Goal: Task Accomplishment & Management: Complete application form

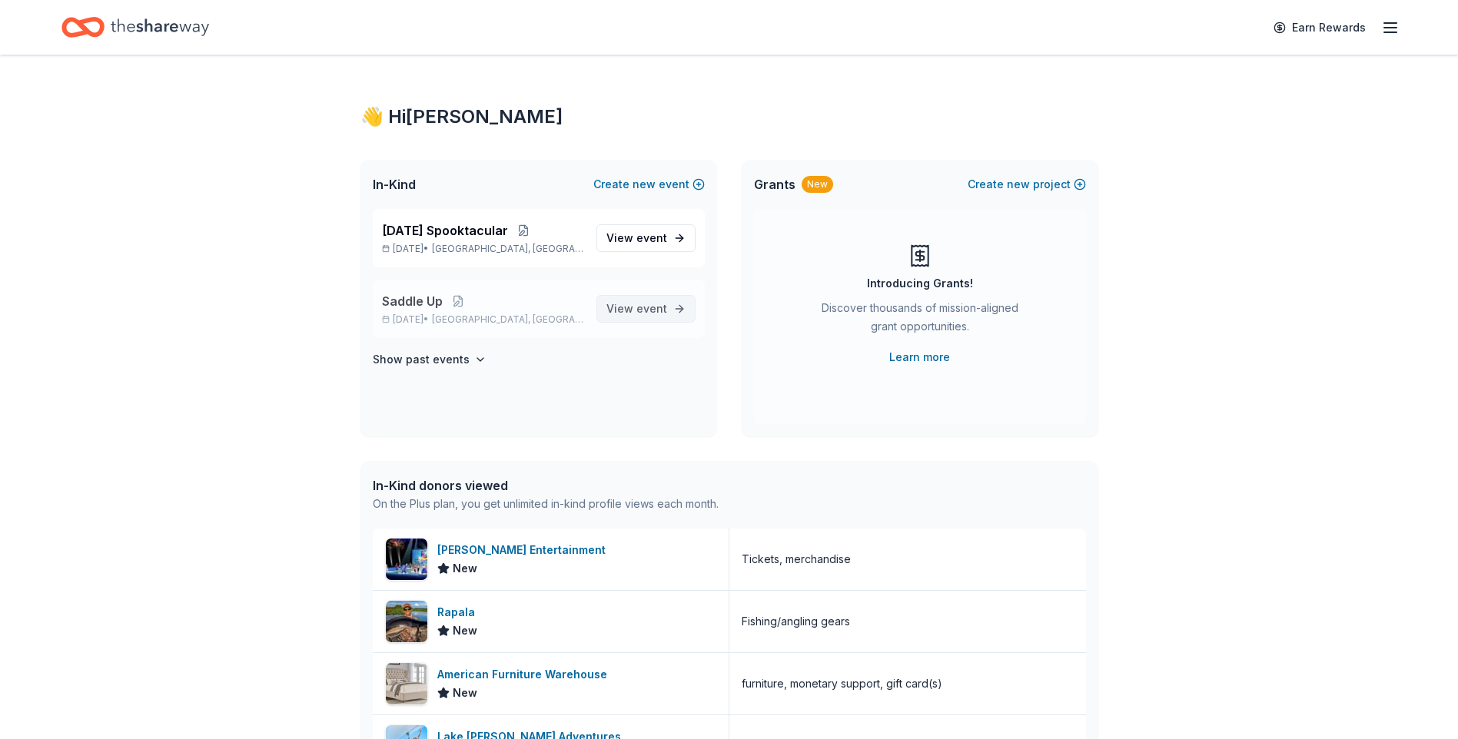
click at [677, 309] on link "View event" at bounding box center [646, 309] width 99 height 28
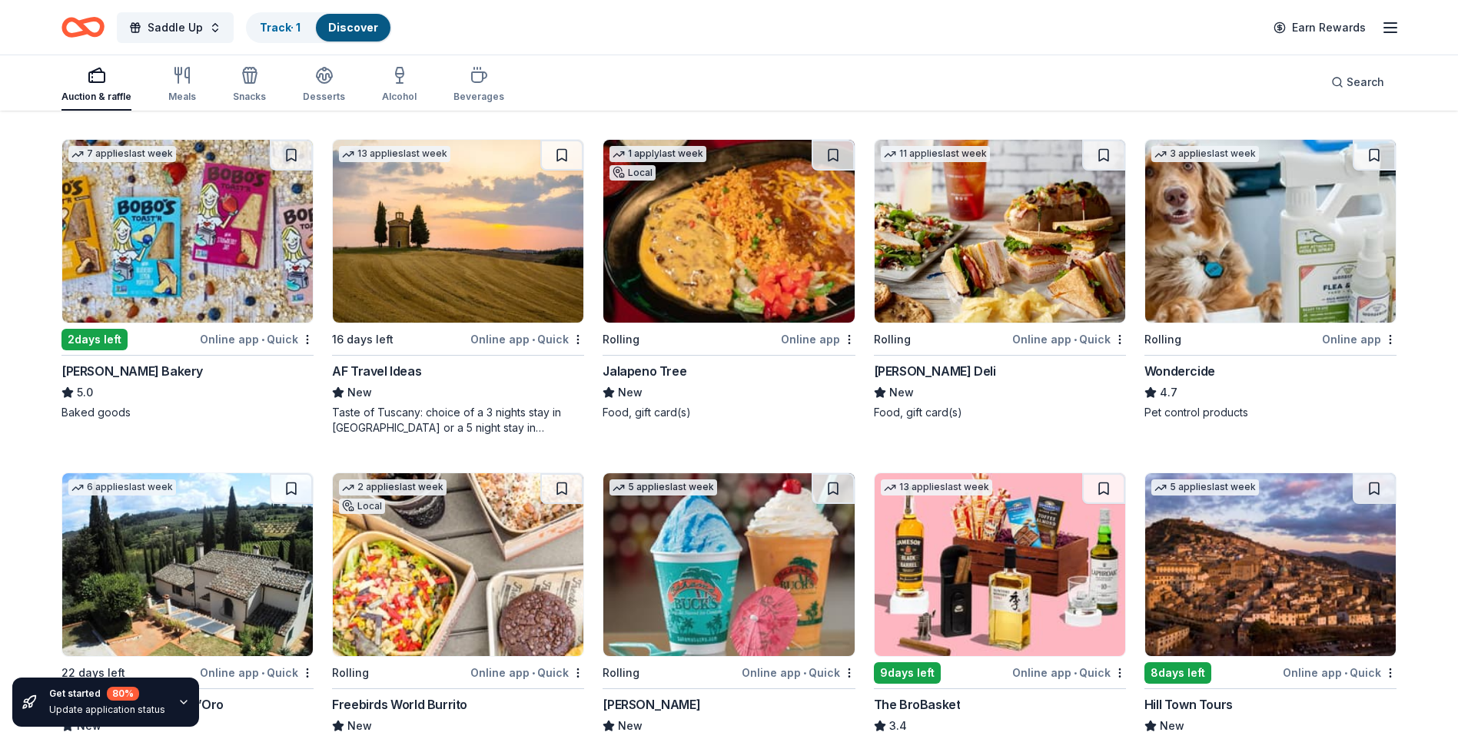
scroll to position [801, 0]
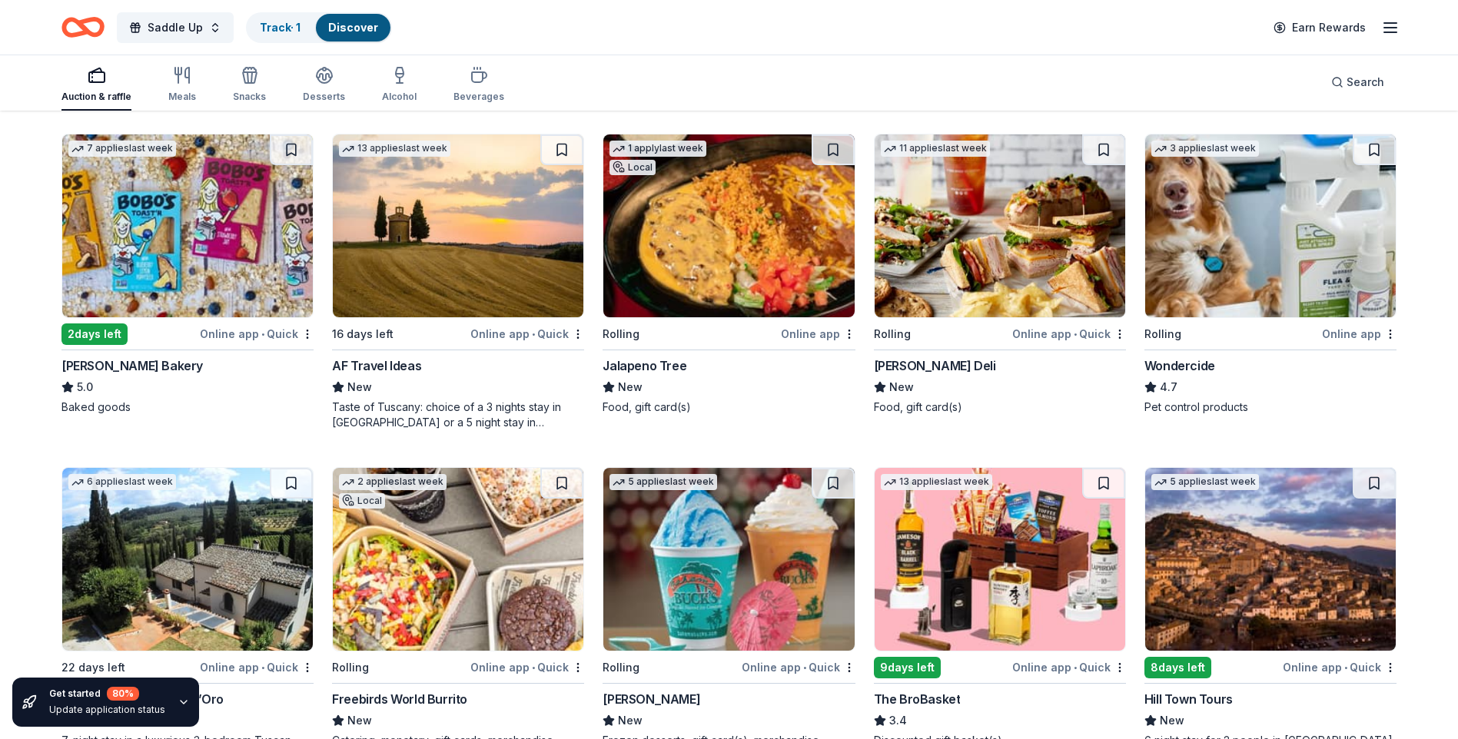
click at [997, 251] on img at bounding box center [1000, 226] width 251 height 183
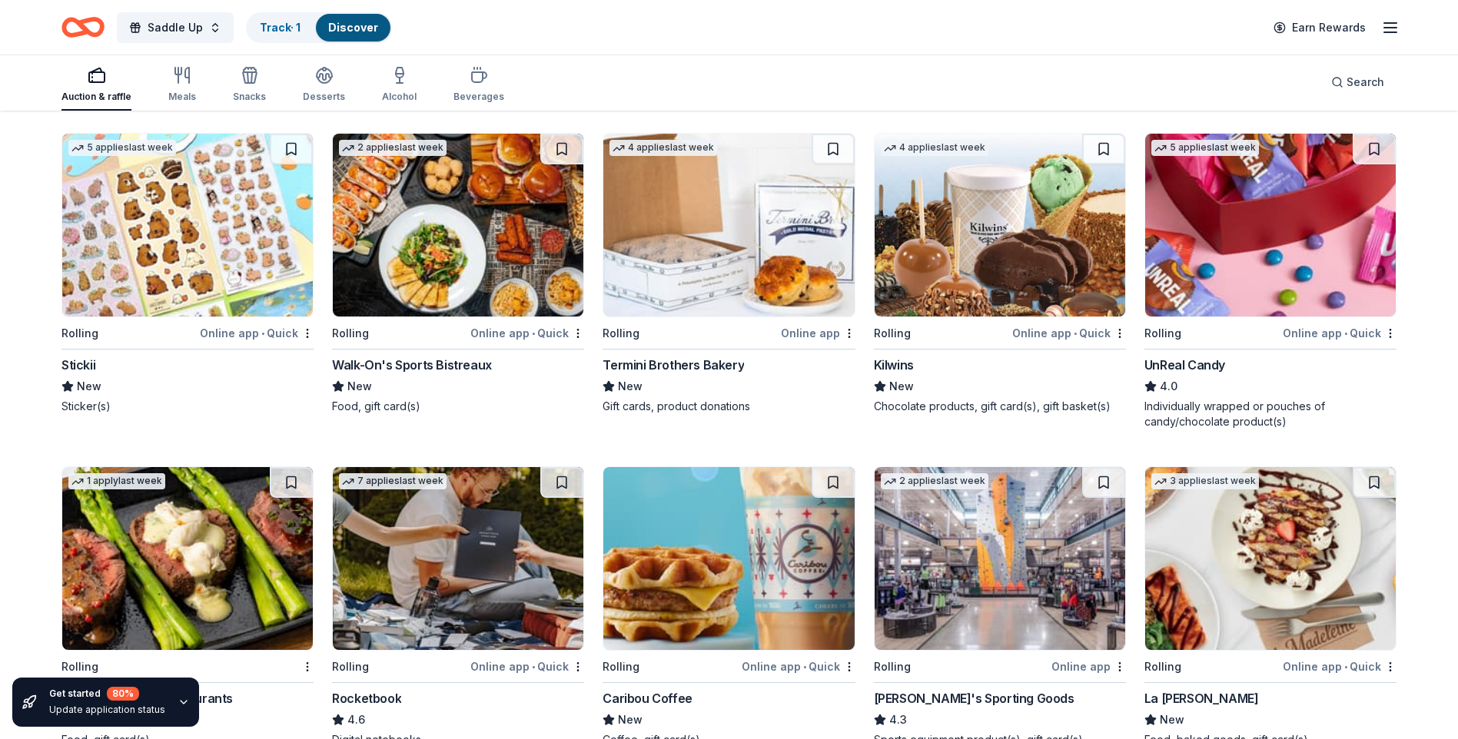
scroll to position [4239, 0]
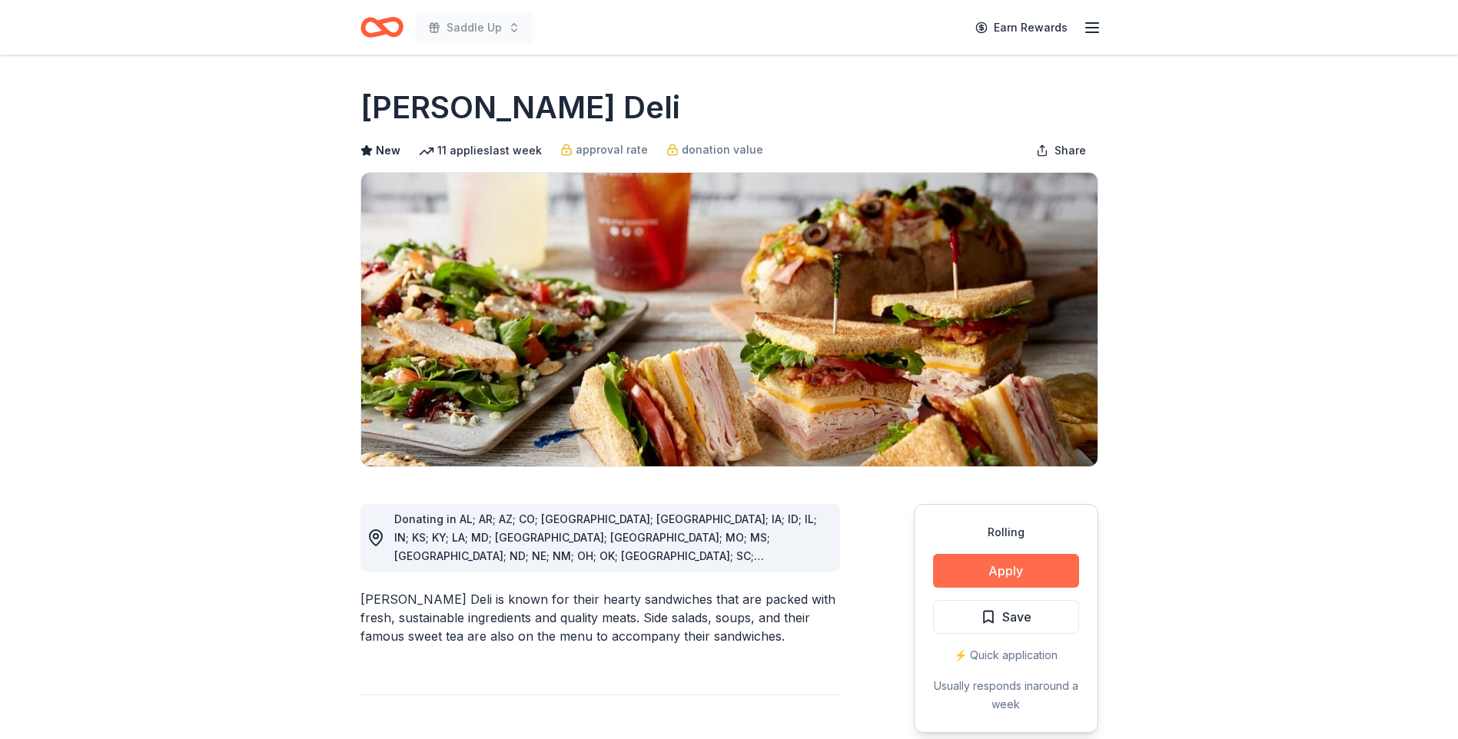
click at [1015, 573] on button "Apply" at bounding box center [1006, 571] width 146 height 34
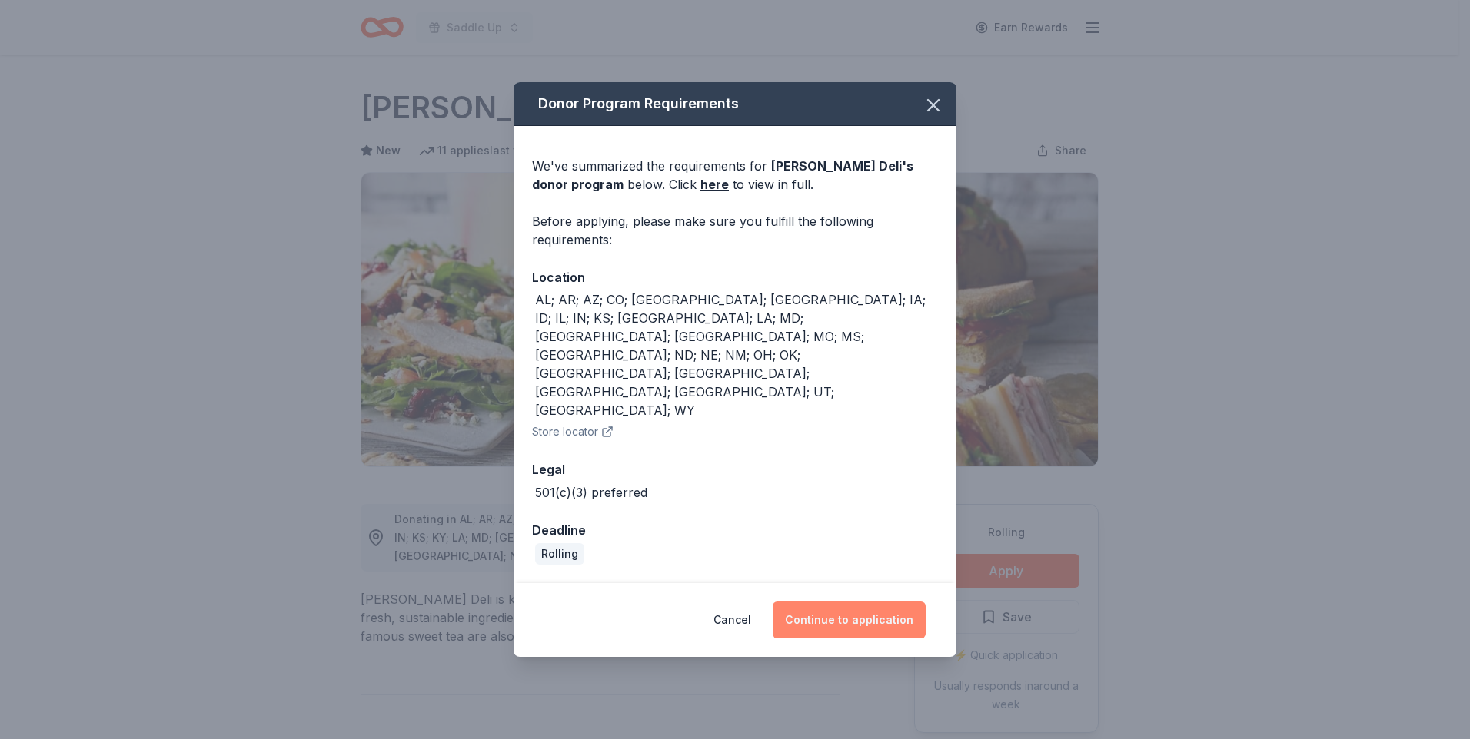
click at [844, 602] on button "Continue to application" at bounding box center [849, 620] width 153 height 37
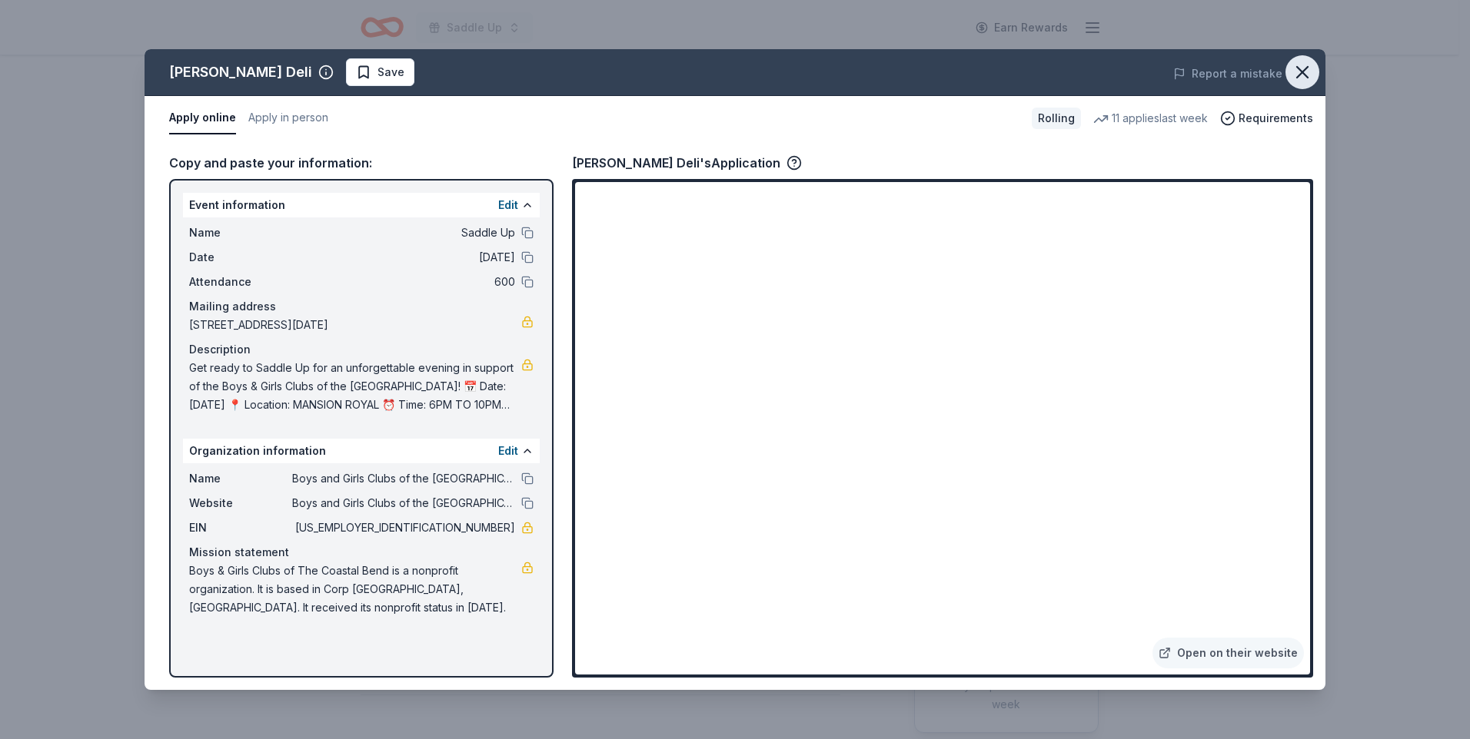
click at [1304, 70] on icon "button" at bounding box center [1302, 72] width 11 height 11
